Goal: Information Seeking & Learning: Learn about a topic

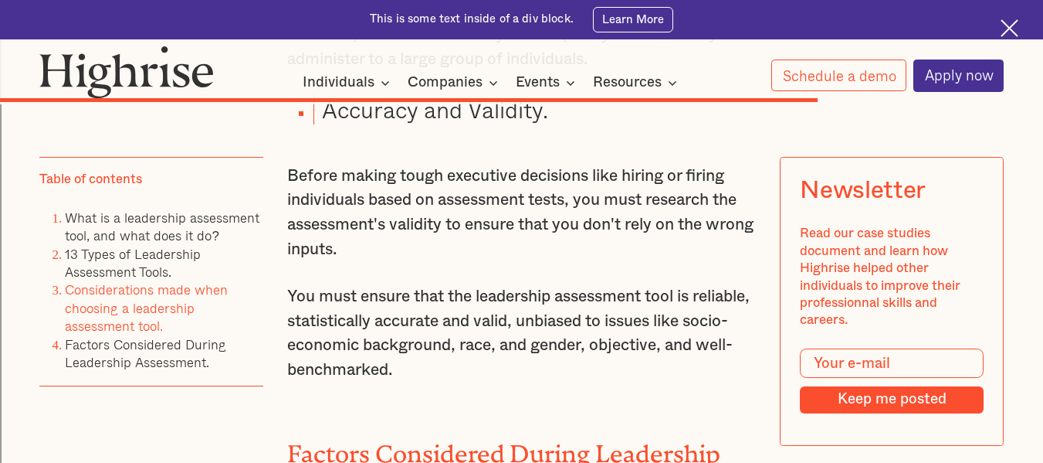
scroll to position [9973, 0]
drag, startPoint x: 359, startPoint y: 161, endPoint x: 352, endPoint y: 156, distance: 8.4
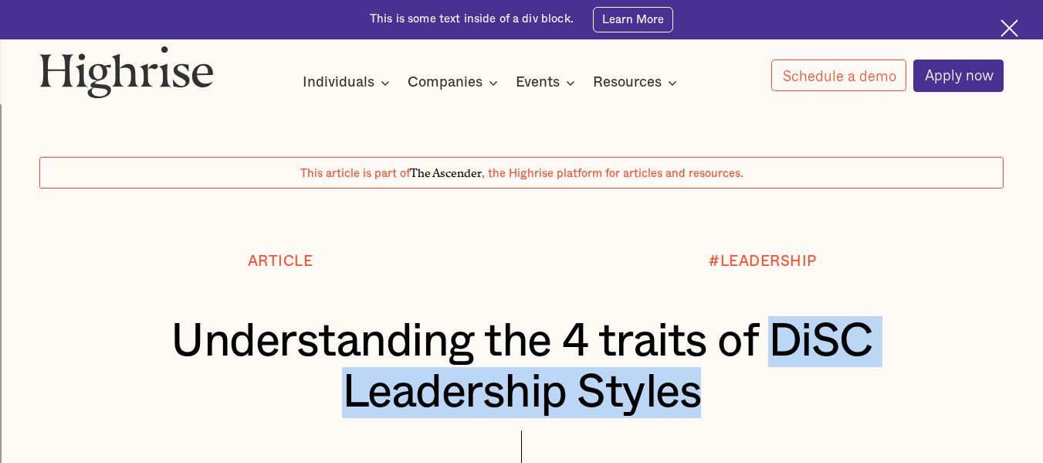
drag, startPoint x: 771, startPoint y: 342, endPoint x: 770, endPoint y: 388, distance: 45.6
click at [770, 388] on h1 "Understanding the 4 traits of DiSC Leadership Styles" at bounding box center [522, 367] width 885 height 102
